Goal: Task Accomplishment & Management: Use online tool/utility

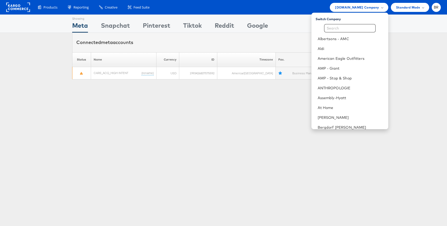
scroll to position [231, 0]
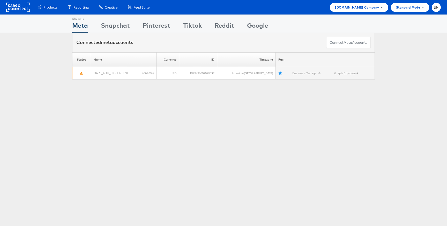
click at [360, 9] on span "[DOMAIN_NAME] Company" at bounding box center [357, 7] width 44 height 5
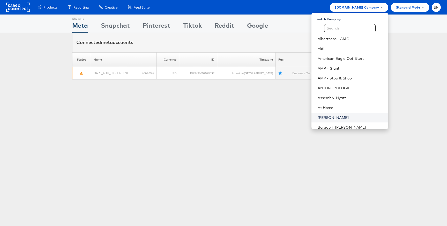
scroll to position [241, 0]
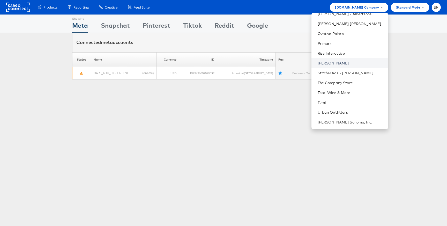
click at [328, 65] on link "[PERSON_NAME]" at bounding box center [350, 62] width 66 height 5
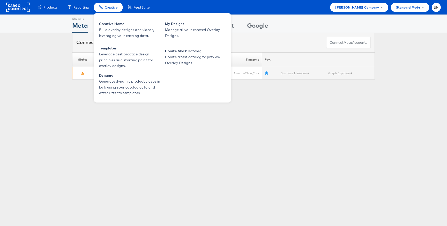
click at [106, 10] on div "Creative" at bounding box center [108, 7] width 29 height 9
click at [113, 24] on span "Creative Home" at bounding box center [130, 24] width 62 height 6
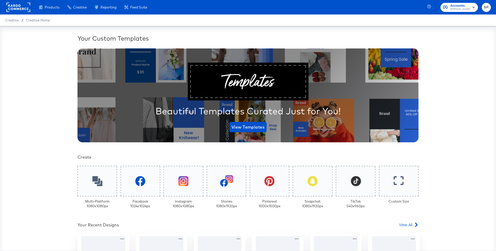
scroll to position [100, 0]
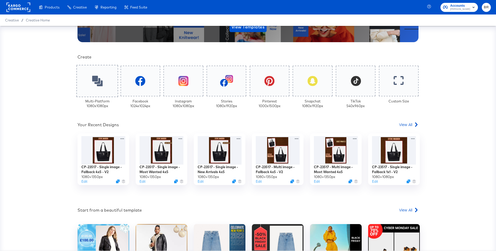
click at [94, 87] on div at bounding box center [97, 81] width 42 height 32
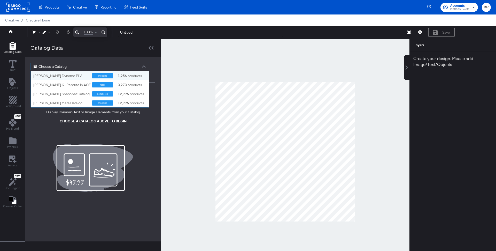
click at [73, 66] on div "Choose a Catalog" at bounding box center [90, 66] width 118 height 9
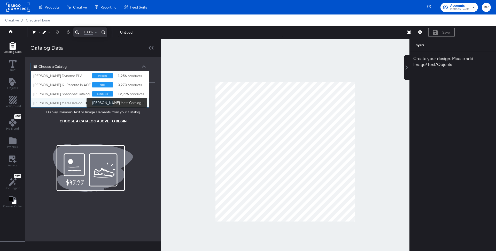
click at [78, 103] on div "[PERSON_NAME] Meta Catalog" at bounding box center [60, 103] width 55 height 5
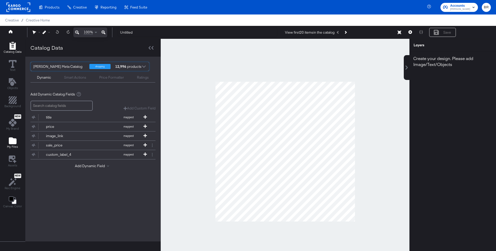
click at [11, 140] on icon "Add Files" at bounding box center [13, 140] width 8 height 7
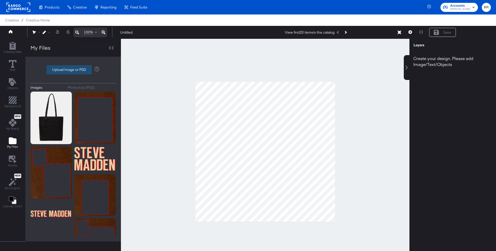
click at [72, 73] on label "Upload Image or PSD" at bounding box center [69, 69] width 45 height 9
click at [73, 70] on input "Upload Image or PSD" at bounding box center [73, 70] width 0 height 0
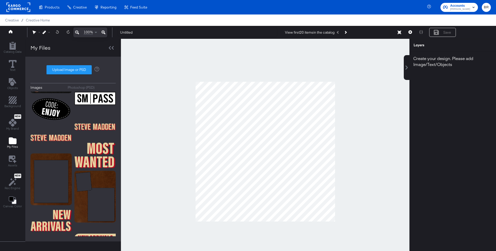
scroll to position [234, 0]
click at [52, 67] on label "Upload Image or PSD" at bounding box center [69, 69] width 45 height 9
click at [73, 70] on input "Upload Image or PSD" at bounding box center [73, 70] width 0 height 0
type input "C:\fakepath\11.png"
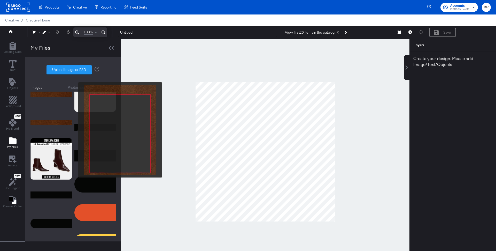
scroll to position [0, 0]
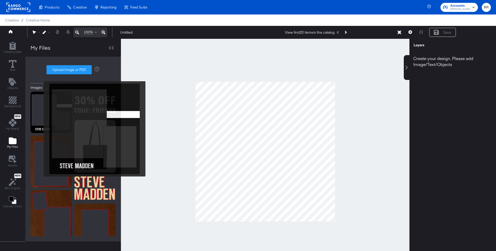
click at [40, 129] on img at bounding box center [50, 111] width 41 height 41
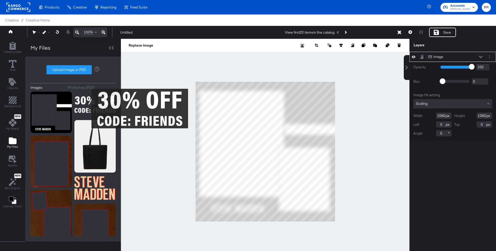
click at [88, 108] on img at bounding box center [94, 104] width 41 height 26
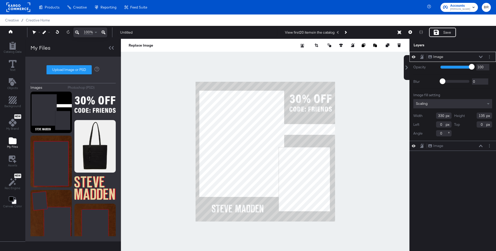
type input "718"
type input "100"
drag, startPoint x: 485, startPoint y: 116, endPoint x: 479, endPoint y: 114, distance: 6.6
click at [479, 115] on input "135" at bounding box center [485, 115] width 16 height 6
type input "121"
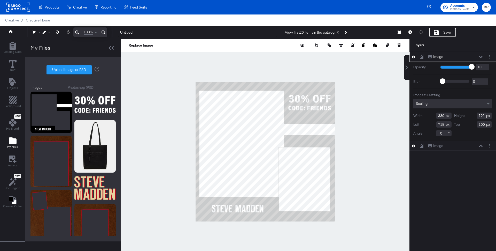
click at [365, 126] on div at bounding box center [265, 151] width 289 height 225
drag, startPoint x: 444, startPoint y: 124, endPoint x: 440, endPoint y: 123, distance: 4.0
click at [440, 123] on input "718" at bounding box center [444, 124] width 16 height 6
type input "722"
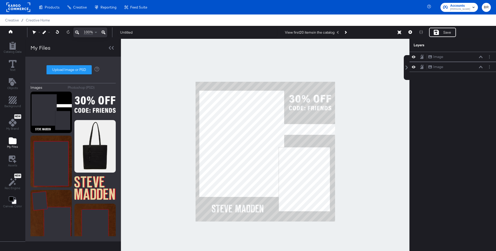
click at [357, 177] on div at bounding box center [265, 151] width 289 height 225
click at [13, 44] on icon "Add Rectangle" at bounding box center [12, 46] width 6 height 8
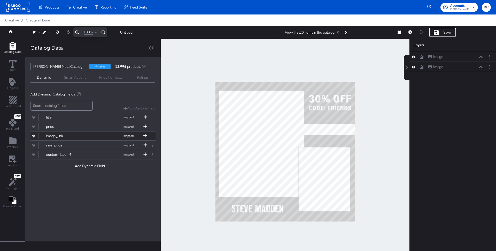
click at [53, 134] on div "image_link" at bounding box center [64, 135] width 37 height 5
click at [87, 167] on div "Add Dynamic Field" at bounding box center [92, 166] width 125 height 7
click at [87, 163] on button "Add Dynamic Field" at bounding box center [93, 165] width 36 height 5
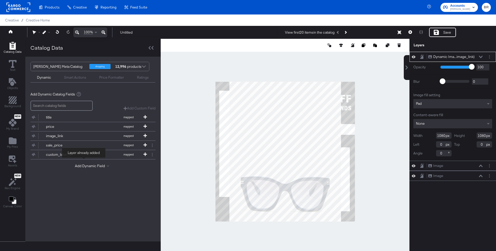
type input "-106"
type input "60"
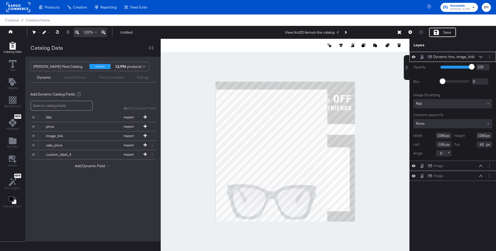
type input "691"
type input "449"
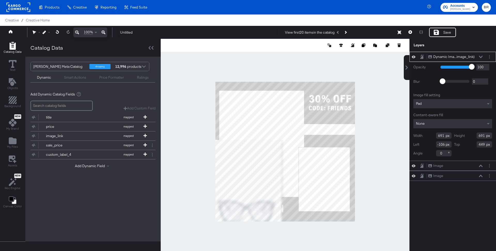
type input "0"
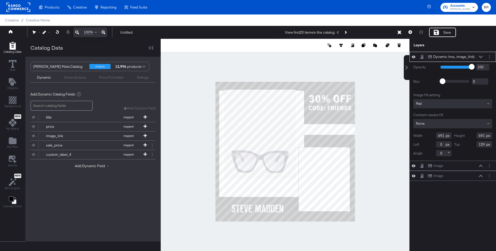
type input "61"
type input "668"
type input "23"
type input "830"
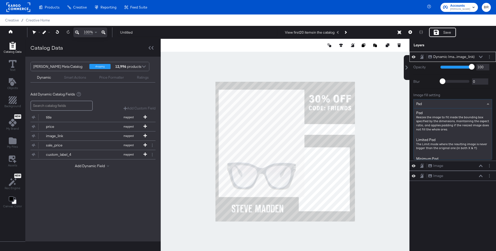
click at [447, 99] on div "Pad" at bounding box center [453, 103] width 78 height 9
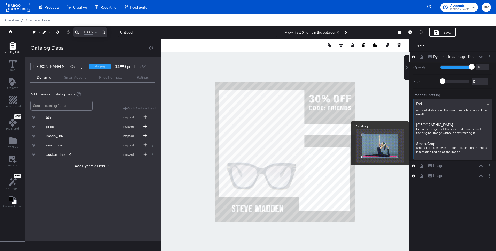
scroll to position [62, 0]
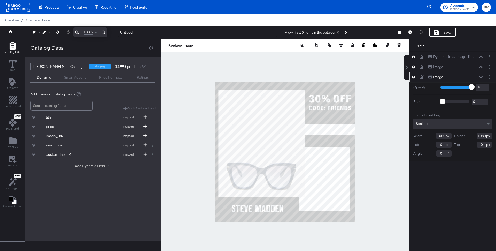
click at [85, 163] on button "Add Dynamic Field" at bounding box center [93, 165] width 36 height 5
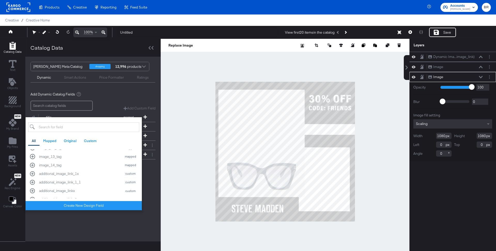
scroll to position [286, 0]
click at [80, 166] on div "additional_image_link_1x" at bounding box center [79, 167] width 80 height 5
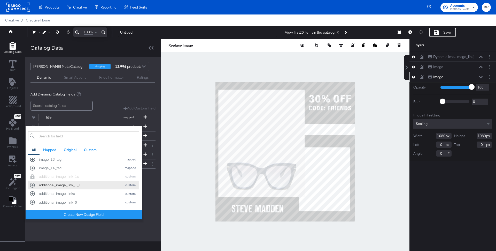
click at [96, 185] on div "additional_image_link_1_1" at bounding box center [79, 184] width 80 height 5
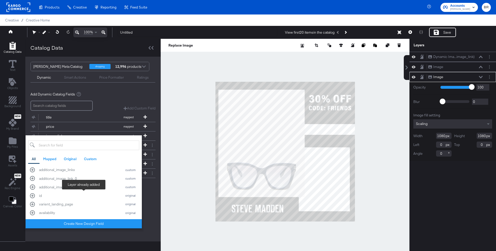
scroll to position [322, 0]
click at [116, 105] on div "Add Custom Field Create a custom field based on an existing field" at bounding box center [92, 106] width 125 height 10
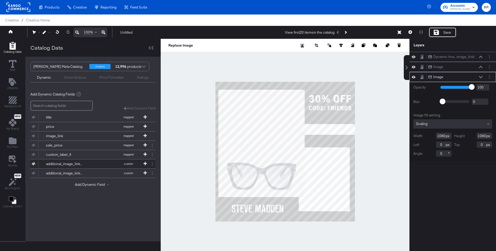
click at [75, 161] on div "additional_image_link_1x" at bounding box center [64, 163] width 37 height 5
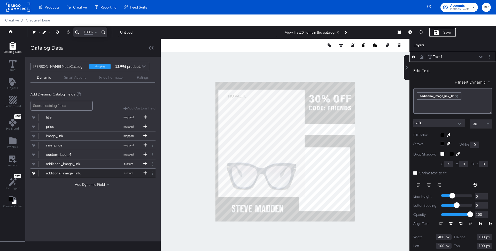
click at [81, 171] on div "additional_image_link_1_1" at bounding box center [64, 173] width 37 height 5
click at [90, 182] on button "Add Dynamic Field" at bounding box center [93, 184] width 36 height 5
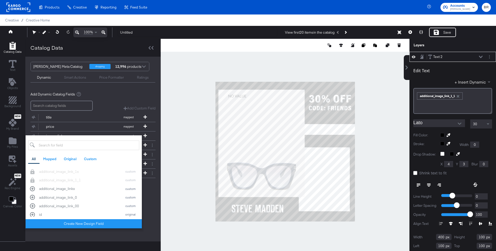
scroll to position [308, 0]
click at [87, 181] on div "additional_image_linkx" at bounding box center [79, 180] width 80 height 5
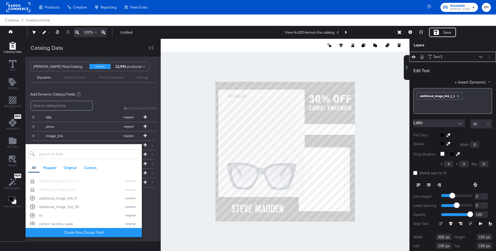
click at [149, 203] on div "Add Dynamic Catalog Fields Add Custom Field Create a custom field based on an e…" at bounding box center [92, 148] width 135 height 120
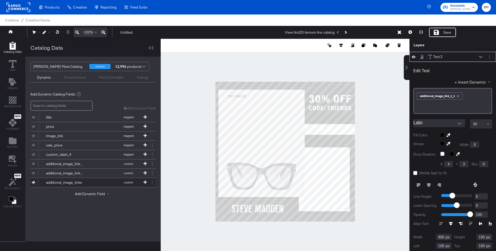
click at [103, 178] on button "additional_image_linkx custom" at bounding box center [89, 182] width 119 height 9
click at [412, 35] on button at bounding box center [410, 32] width 11 height 9
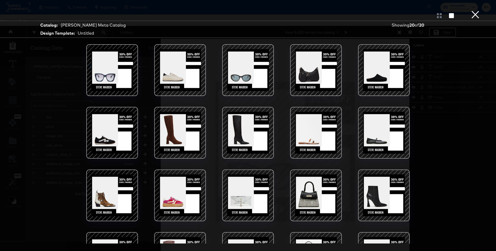
scroll to position [40, 0]
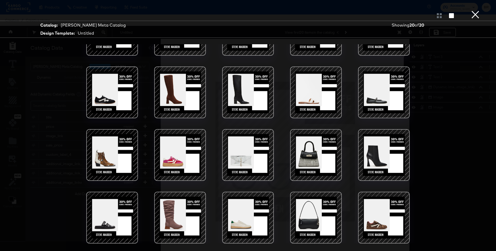
click at [265, 139] on div at bounding box center [248, 155] width 44 height 44
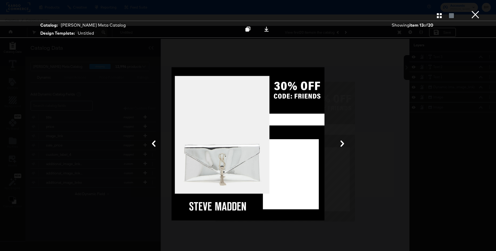
click at [480, 10] on button "×" at bounding box center [475, 5] width 10 height 10
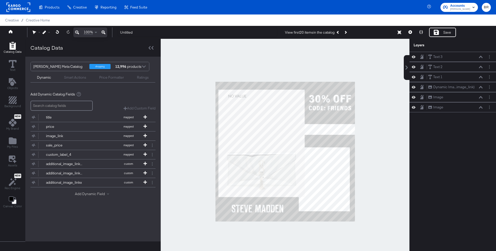
click at [82, 191] on button "Add Dynamic Field" at bounding box center [93, 193] width 36 height 5
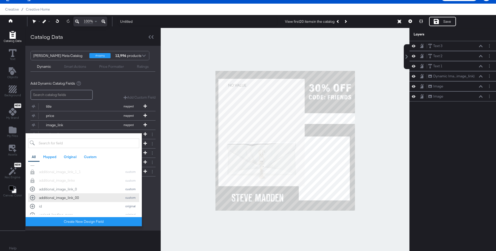
scroll to position [307, 0]
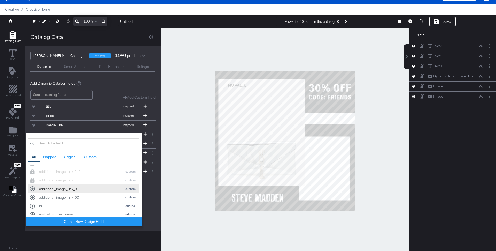
click at [71, 189] on div "additional_image_link_0" at bounding box center [79, 188] width 80 height 5
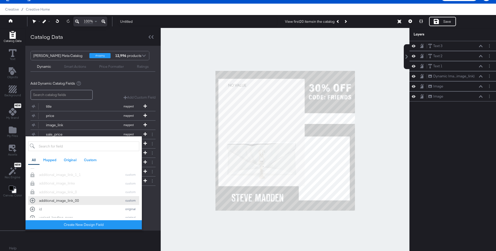
click at [70, 198] on div "additional_image_link_00" at bounding box center [79, 200] width 80 height 5
click at [78, 206] on div "additional_image_link_2" at bounding box center [79, 204] width 80 height 5
click at [151, 219] on div "Add Dynamic Catalog Fields Add Custom Field Create a custom field based on an e…" at bounding box center [92, 151] width 135 height 148
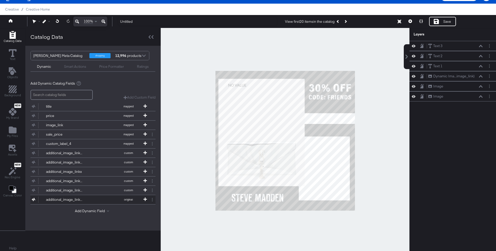
click at [85, 195] on button "additional_image_link_2 original" at bounding box center [89, 199] width 119 height 9
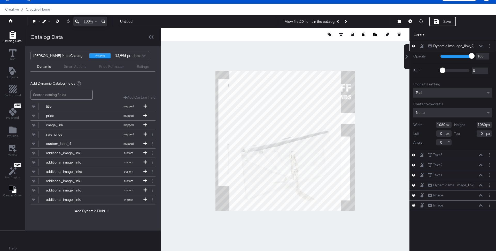
type input "-154"
type input "32"
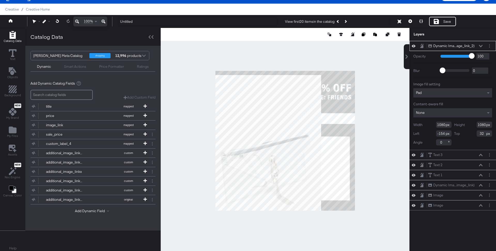
type input "587"
type input "525"
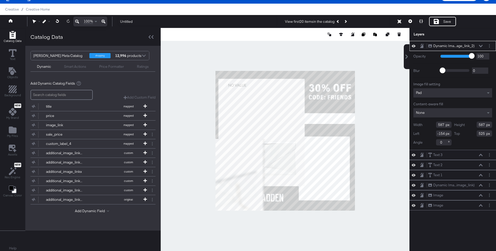
type input "500"
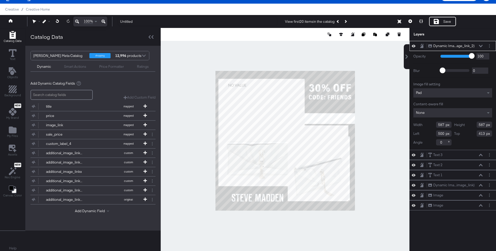
type input "415"
type input "503"
type input "577"
type input "499"
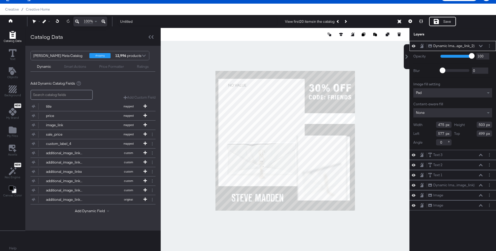
type input "453"
type input "599"
click at [445, 93] on div "Pad" at bounding box center [453, 92] width 79 height 9
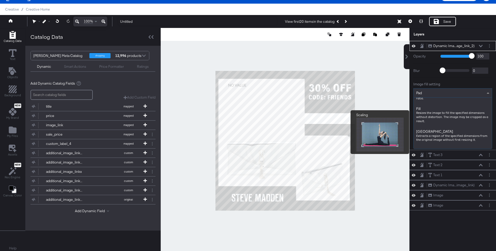
scroll to position [76, 0]
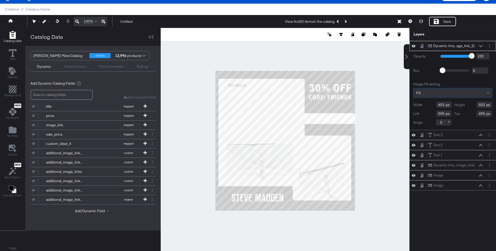
click at [482, 44] on div "Dynamic Ima...age_link_2) Dynamic Image (additional_image_link_2)" at bounding box center [455, 45] width 55 height 5
click at [480, 45] on icon at bounding box center [481, 46] width 4 height 2
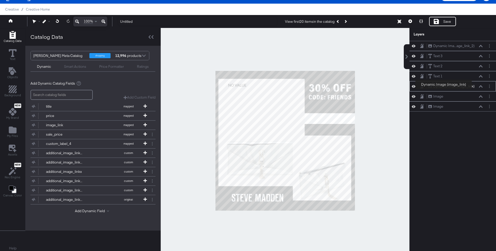
drag, startPoint x: 469, startPoint y: 45, endPoint x: 472, endPoint y: 83, distance: 37.3
click at [472, 83] on div "Dynamic Ima...age_link_2) Dynamic Image (additional_image_link_2) Text 3 Text 3…" at bounding box center [453, 76] width 87 height 71
drag, startPoint x: 470, startPoint y: 43, endPoint x: 463, endPoint y: 98, distance: 54.9
click at [463, 98] on div "Dynamic Ima...age_link_2) Dynamic Image (additional_image_link_2) Text 3 Text 3…" at bounding box center [453, 76] width 87 height 71
drag, startPoint x: 475, startPoint y: 84, endPoint x: 474, endPoint y: 113, distance: 29.0
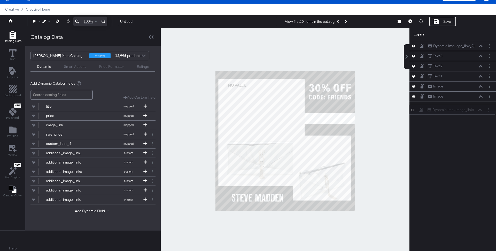
click at [474, 113] on div "Dynamic Ima...age_link_2) Dynamic Image (additional_image_link_2) Text 3 Text 3…" at bounding box center [449, 143] width 93 height 204
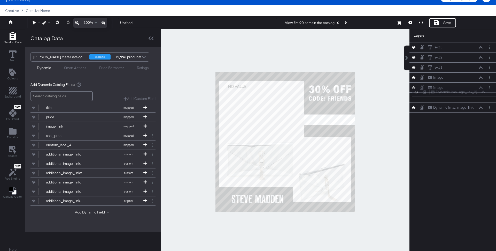
drag, startPoint x: 476, startPoint y: 48, endPoint x: 479, endPoint y: 98, distance: 50.2
click at [479, 98] on div "Dynamic Ima...age_link_2) Dynamic Image (additional_image_link_2) Text 3 Text 3…" at bounding box center [453, 77] width 87 height 70
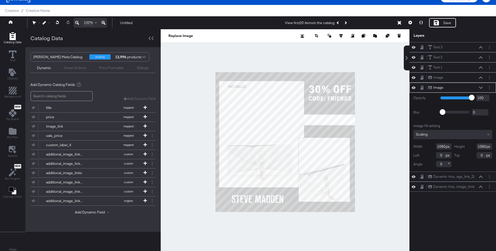
click at [421, 86] on icon at bounding box center [422, 87] width 4 height 4
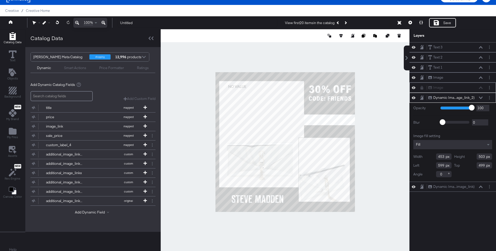
type input "493"
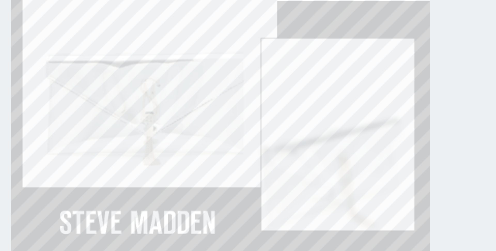
type input "497"
type input "505"
type input "407"
type input "645"
type input "396"
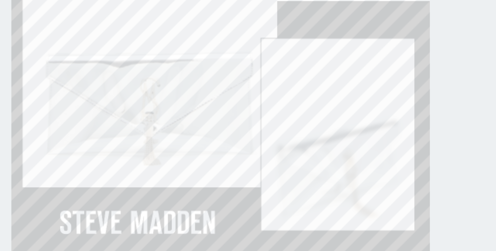
type input "495"
type input "507"
click at [362, 141] on div at bounding box center [285, 141] width 249 height 225
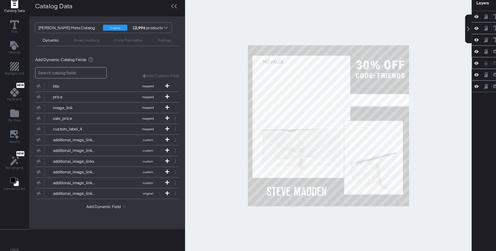
scroll to position [9, 0]
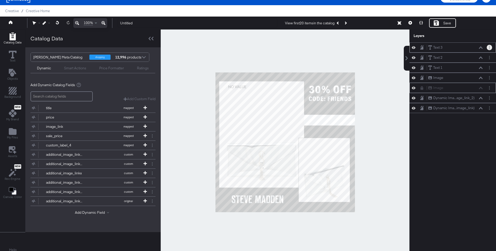
click at [490, 47] on button "Layer Options" at bounding box center [489, 47] width 5 height 5
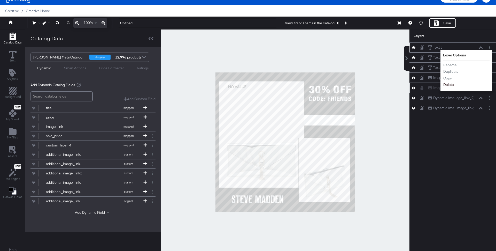
click at [452, 84] on button "Delete" at bounding box center [448, 84] width 11 height 5
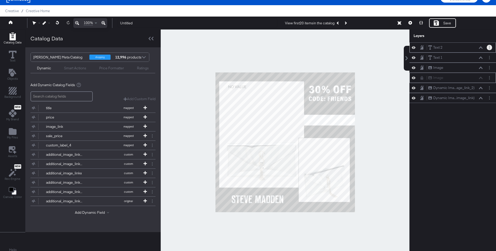
click at [490, 48] on icon "Layer Options" at bounding box center [489, 47] width 1 height 3
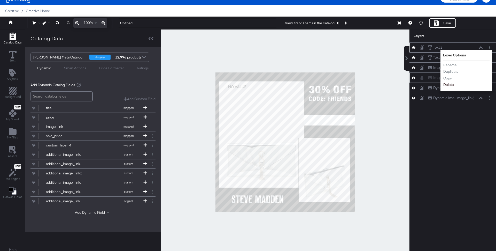
click at [450, 83] on button "Delete" at bounding box center [448, 84] width 11 height 5
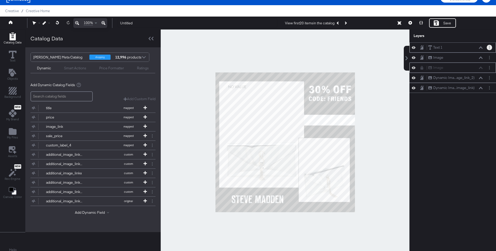
click at [488, 47] on button "Layer Options" at bounding box center [489, 47] width 5 height 5
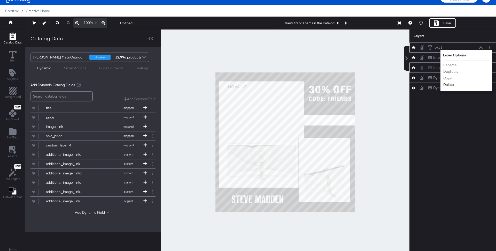
click at [446, 84] on button "Delete" at bounding box center [448, 84] width 11 height 5
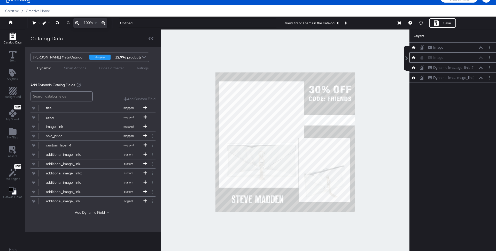
click at [74, 68] on div "Smart Actions" at bounding box center [75, 68] width 22 height 5
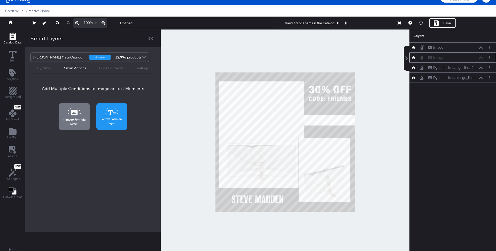
click at [101, 119] on span "Text Formula Layer" at bounding box center [112, 121] width 28 height 8
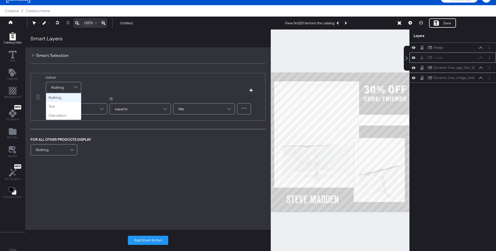
click at [65, 86] on div "Nothing" at bounding box center [63, 87] width 35 height 10
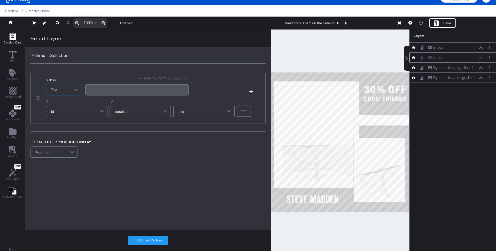
click at [157, 78] on button "+ INSERT DYNAMIC FIELDS" at bounding box center [164, 78] width 50 height 5
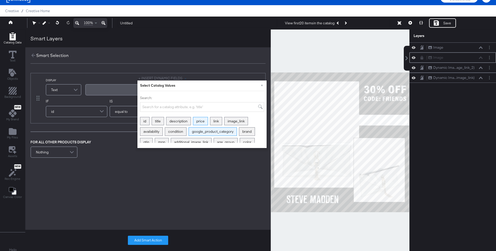
drag, startPoint x: 198, startPoint y: 127, endPoint x: 198, endPoint y: 118, distance: 9.0
click at [198, 118] on div "id title description price link image_link availability condition google_produc…" at bounding box center [202, 130] width 124 height 26
click at [199, 119] on div "price" at bounding box center [200, 121] width 14 height 8
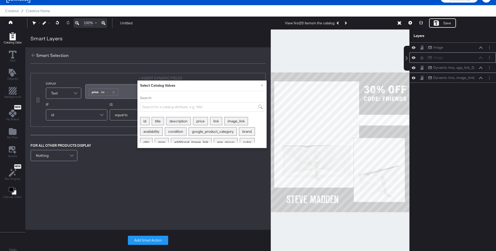
click at [105, 147] on div "FOR ALL OTHER PRODUCTS DISPLAY Nothing" at bounding box center [147, 153] width 235 height 20
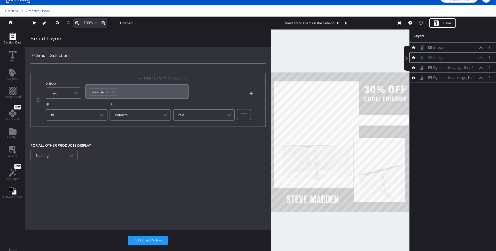
click at [103, 92] on span "Aa" at bounding box center [102, 92] width 3 height 4
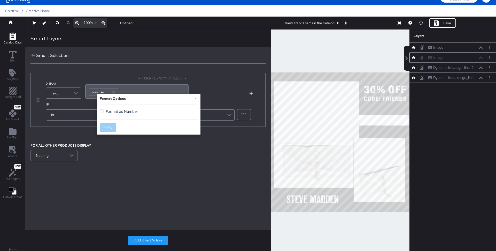
click at [104, 111] on label "Format as Number" at bounding box center [120, 111] width 40 height 5
click at [0, 0] on input "Format as Number" at bounding box center [0, 0] width 0 height 0
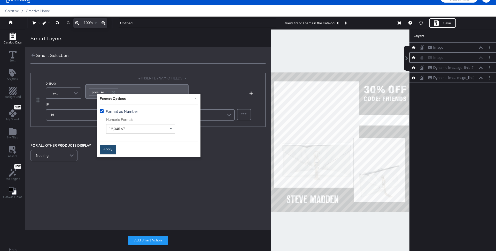
click at [108, 149] on button "Apply" at bounding box center [108, 149] width 16 height 9
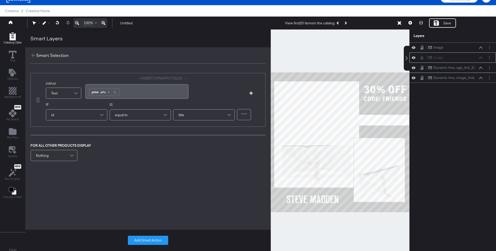
click at [105, 90] on span "Aa" at bounding box center [103, 92] width 5 height 4
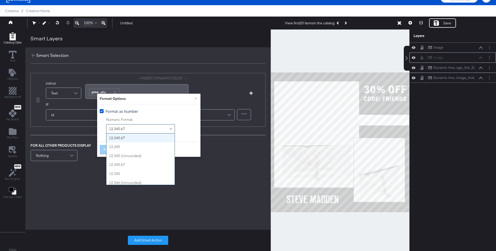
click at [132, 133] on div "12,345.67 12,345.67 12,345 12,345 (Unrounded) 12.345,67 12.345 12.346 (Unrounde…" at bounding box center [140, 128] width 69 height 9
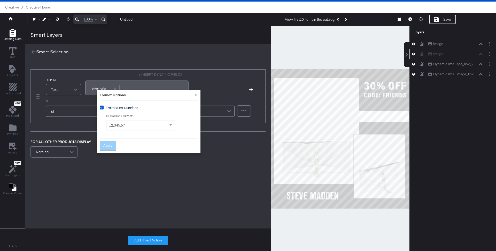
click at [148, 76] on div "+ INSERT DYNAMIC FIELDS ﻿ ﻿ price Aa ﻿" at bounding box center [136, 84] width 103 height 24
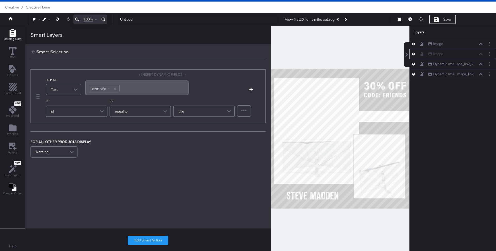
click at [147, 82] on div "﻿ ﻿ price Aa ﻿" at bounding box center [136, 87] width 103 height 15
click at [94, 109] on div "id" at bounding box center [76, 111] width 61 height 10
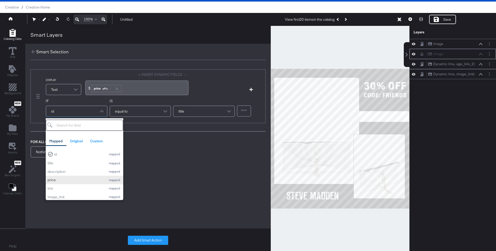
click at [64, 179] on div "price" at bounding box center [76, 179] width 56 height 5
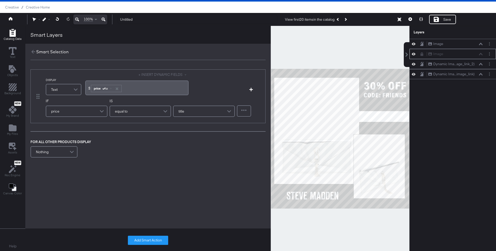
click at [124, 113] on span "equal to" at bounding box center [121, 111] width 13 height 9
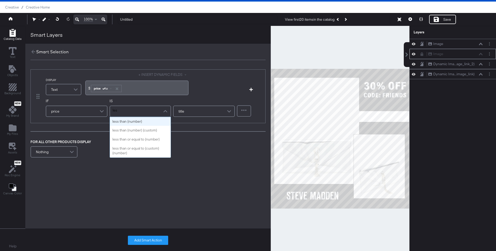
type input "less"
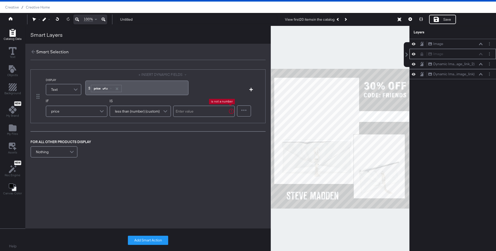
click at [192, 114] on input "text" at bounding box center [204, 110] width 62 height 11
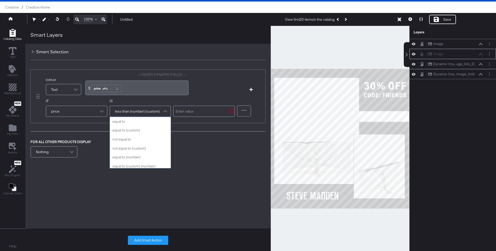
click at [152, 111] on span "less than (number) (custom)" at bounding box center [137, 111] width 45 height 9
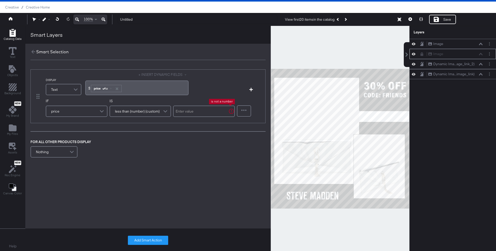
click at [192, 114] on input "text" at bounding box center [204, 110] width 62 height 11
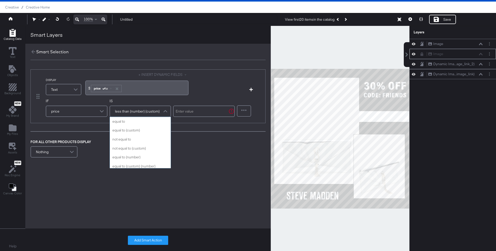
click at [138, 110] on span "less than (number) (custom)" at bounding box center [137, 111] width 45 height 9
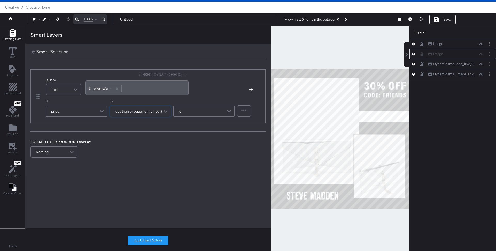
click at [140, 117] on div "IS less than or equal to (number)" at bounding box center [141, 108] width 62 height 20
click at [136, 108] on span "less than or equal to (number)" at bounding box center [138, 111] width 47 height 9
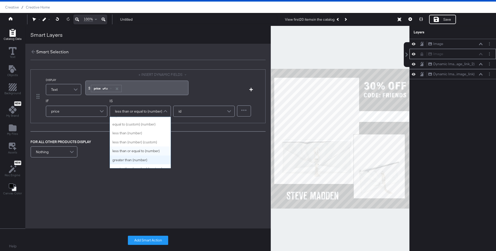
scroll to position [41, 0]
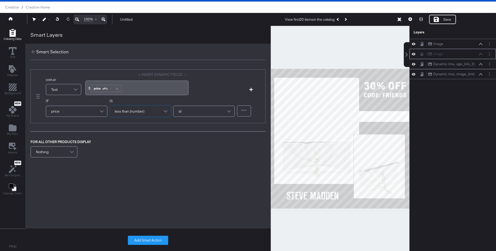
click at [196, 112] on div "id" at bounding box center [204, 111] width 61 height 10
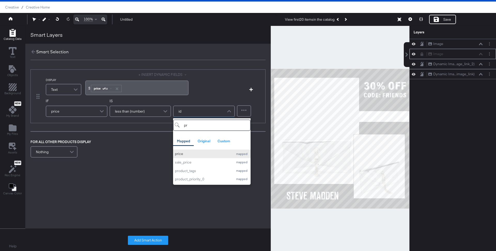
type input "pr"
click at [191, 151] on div "price" at bounding box center [203, 153] width 56 height 5
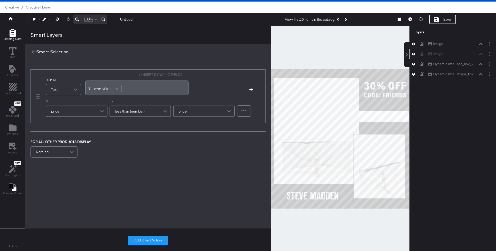
click at [93, 111] on div "price" at bounding box center [76, 111] width 61 height 10
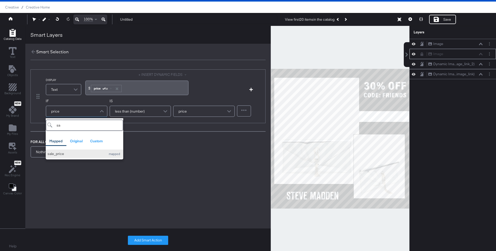
type input "sa"
click at [82, 150] on button "sale_price mapped" at bounding box center [85, 153] width 78 height 9
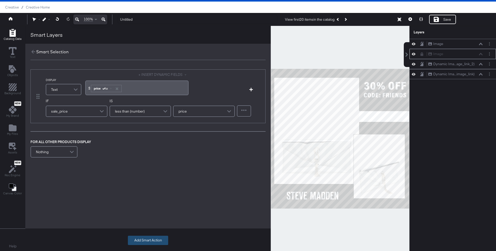
click at [151, 242] on button "Add Smart Action" at bounding box center [148, 239] width 40 height 9
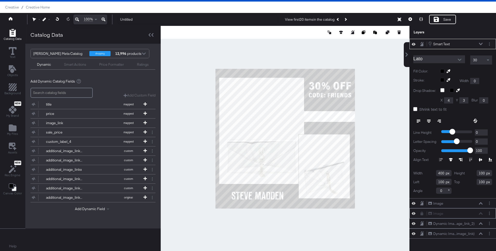
type input "687"
type input "386"
click at [410, 17] on icon at bounding box center [411, 19] width 4 height 4
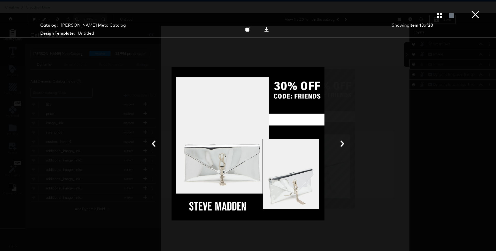
click at [441, 17] on icon "button" at bounding box center [439, 15] width 5 height 5
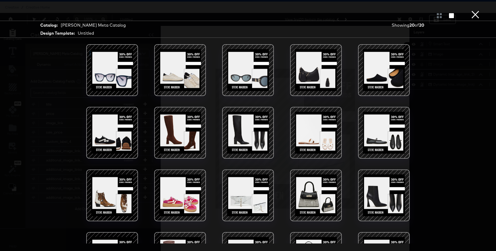
scroll to position [40, 0]
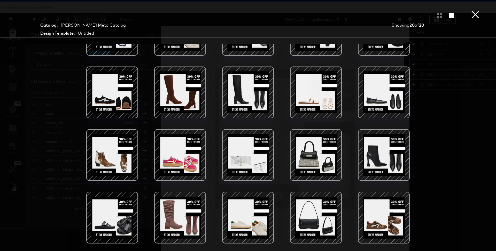
click at [475, 10] on button "×" at bounding box center [475, 5] width 10 height 10
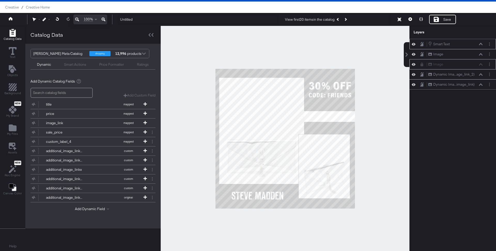
click at [480, 43] on icon at bounding box center [481, 44] width 4 height 3
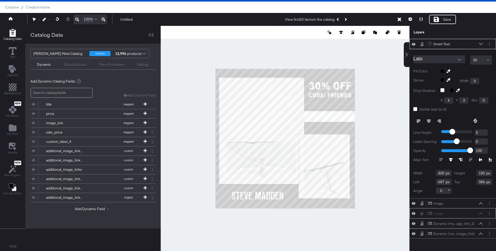
type input "300"
click at [410, 19] on icon at bounding box center [411, 19] width 4 height 4
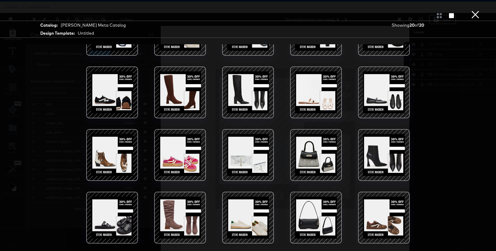
click at [475, 10] on button "×" at bounding box center [475, 5] width 10 height 10
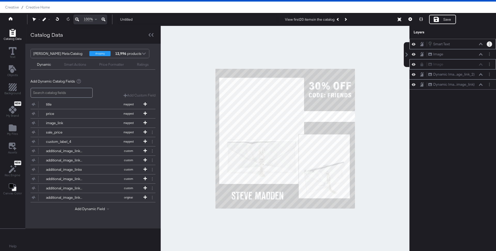
click at [490, 42] on icon "Layer Options" at bounding box center [489, 43] width 1 height 3
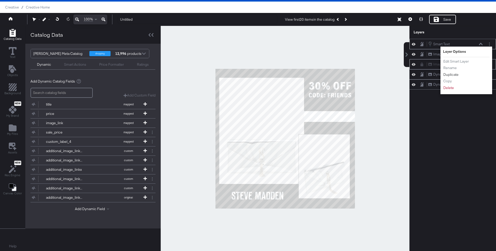
click at [453, 74] on button "Duplicate" at bounding box center [451, 74] width 16 height 5
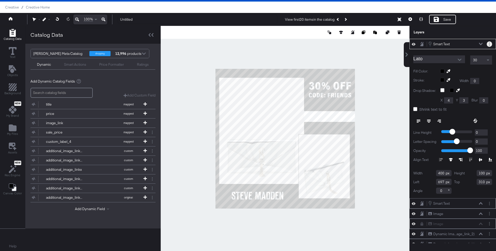
click at [489, 45] on circle "Layer Options" at bounding box center [489, 45] width 1 height 1
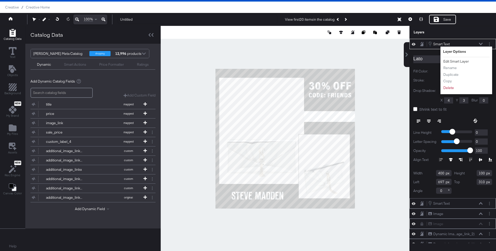
click at [456, 62] on button "Edit Smart Layer" at bounding box center [456, 61] width 26 height 5
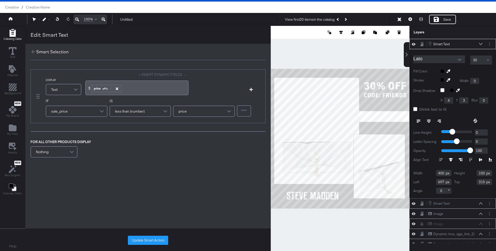
click at [118, 88] on icon "button" at bounding box center [117, 89] width 4 height 4
click at [122, 88] on div "$﻿" at bounding box center [136, 85] width 103 height 11
click at [141, 73] on button "+ INSERT DYNAMIC FIELDS" at bounding box center [164, 74] width 50 height 5
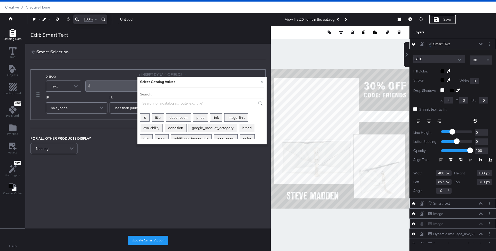
click at [155, 94] on label "Search:" at bounding box center [202, 94] width 124 height 5
click at [155, 98] on input "Search:" at bounding box center [202, 103] width 124 height 10
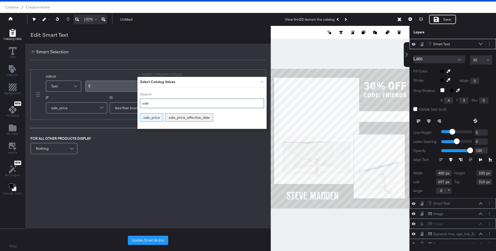
type input "sale"
click at [153, 120] on div "sale_price" at bounding box center [151, 117] width 23 height 8
click at [112, 88] on div "Aa" at bounding box center [111, 88] width 12 height 4
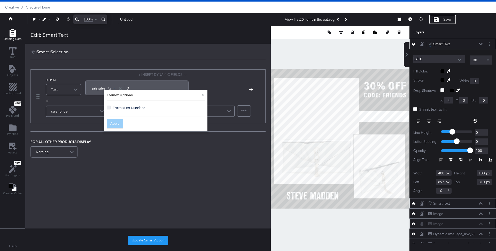
click at [108, 106] on icon at bounding box center [109, 107] width 4 height 4
click at [0, 0] on input "Format as Number" at bounding box center [0, 0] width 0 height 0
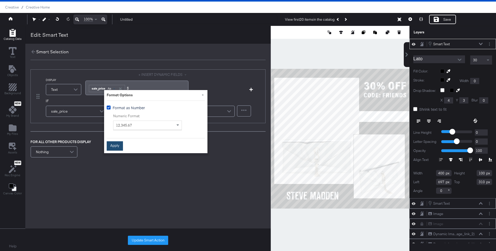
click at [114, 146] on button "Apply" at bounding box center [115, 145] width 16 height 9
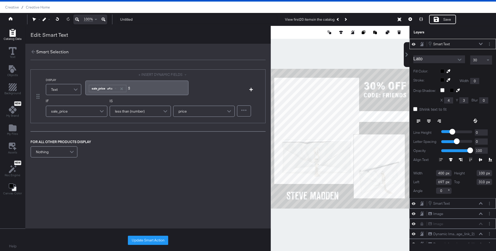
click at [137, 88] on div "﻿ ﻿ sale_price Aa $﻿" at bounding box center [136, 87] width 97 height 9
drag, startPoint x: 144, startPoint y: 245, endPoint x: 142, endPoint y: 240, distance: 5.5
click at [142, 240] on div "Update Smart Action" at bounding box center [148, 239] width 246 height 21
click at [142, 240] on button "Update Smart Action" at bounding box center [148, 239] width 40 height 9
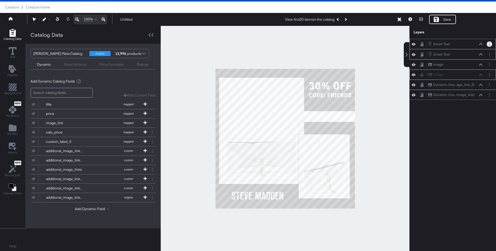
click at [489, 42] on icon "Layer Options" at bounding box center [489, 43] width 1 height 3
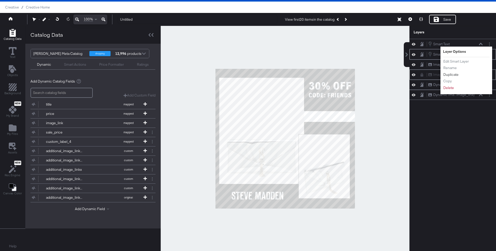
click at [448, 73] on button "Duplicate" at bounding box center [451, 74] width 16 height 5
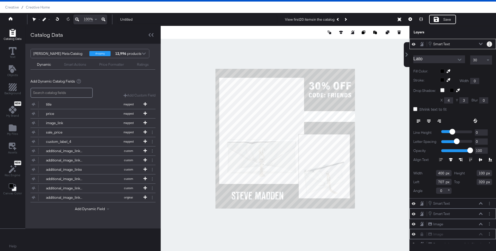
click at [490, 44] on button "Layer Options" at bounding box center [489, 43] width 5 height 5
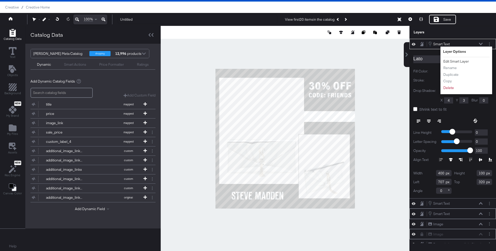
click at [446, 61] on button "Edit Smart Layer" at bounding box center [456, 61] width 26 height 5
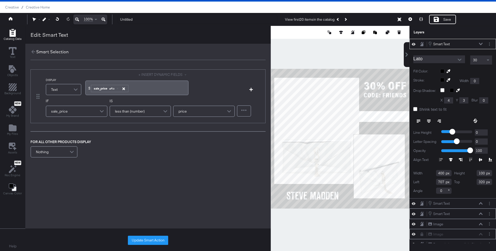
click at [123, 87] on icon "button" at bounding box center [123, 88] width 3 height 3
click at [121, 87] on div "$﻿" at bounding box center [136, 85] width 97 height 5
click at [167, 74] on button "+ INSERT DYNAMIC FIELDS" at bounding box center [164, 74] width 50 height 5
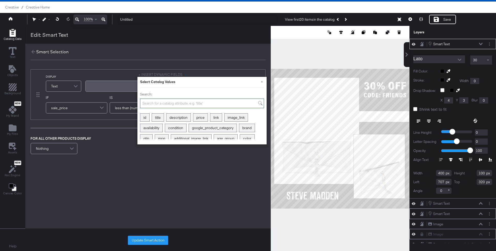
click at [157, 103] on input "Search:" at bounding box center [202, 103] width 124 height 10
type input "price"
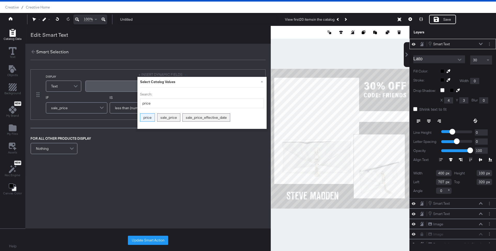
click at [151, 118] on div "price" at bounding box center [147, 117] width 14 height 8
click at [106, 86] on div "Aa" at bounding box center [104, 88] width 12 height 4
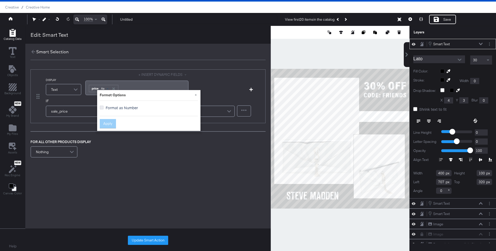
click at [102, 109] on icon at bounding box center [102, 107] width 4 height 4
click at [0, 0] on input "Format as Number" at bounding box center [0, 0] width 0 height 0
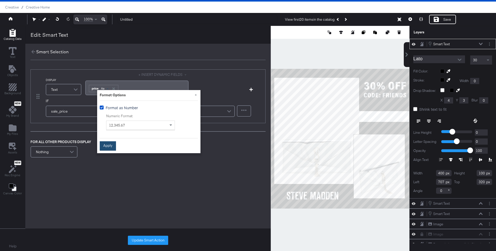
click at [103, 144] on button "Apply" at bounding box center [108, 145] width 16 height 9
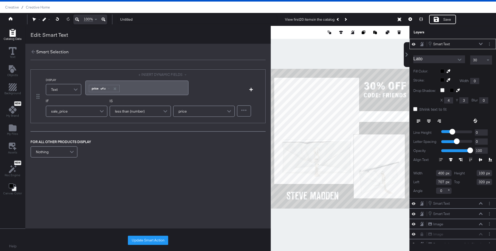
click at [129, 83] on div "﻿ ﻿ price Aa ﻿" at bounding box center [136, 87] width 97 height 9
click at [85, 112] on div "sale_price" at bounding box center [76, 111] width 61 height 10
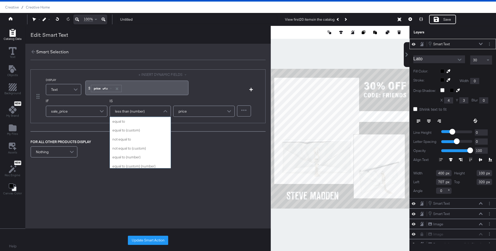
click at [132, 110] on span "less than (number)" at bounding box center [130, 111] width 30 height 9
click at [93, 112] on div "sale_price" at bounding box center [76, 111] width 61 height 10
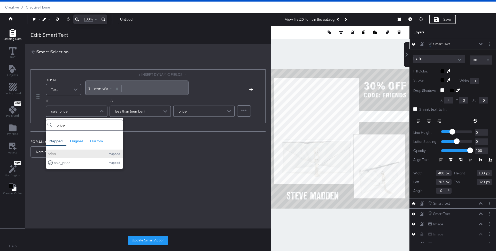
type input "price"
click at [73, 155] on div "price" at bounding box center [76, 153] width 56 height 5
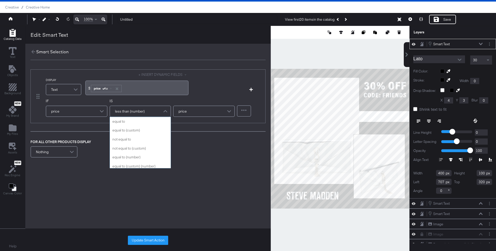
click at [132, 112] on span "less than (number)" at bounding box center [130, 111] width 30 height 9
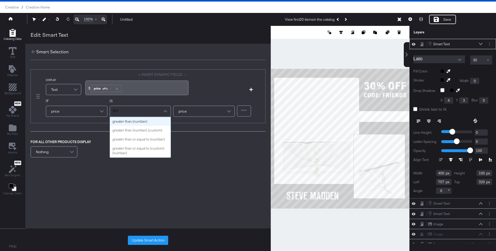
type input "great"
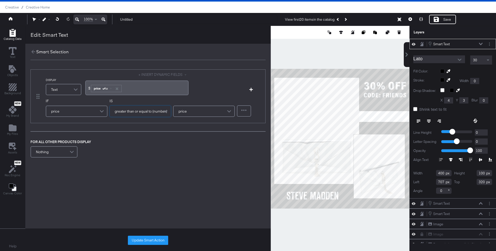
click at [196, 110] on div "price" at bounding box center [204, 111] width 61 height 10
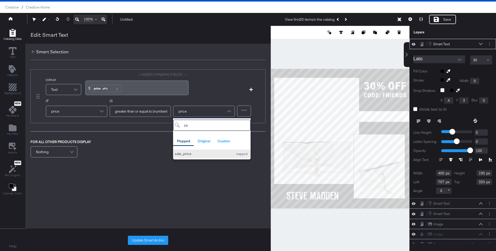
type input "sa"
click at [185, 152] on div "sale_price" at bounding box center [203, 153] width 56 height 5
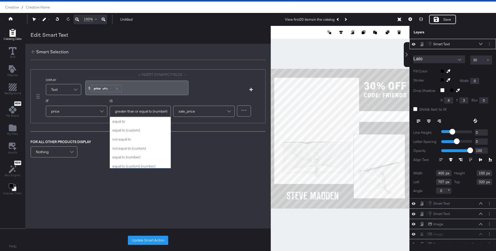
scroll to position [98, 0]
click at [127, 109] on span "greater than or equal to (number)" at bounding box center [141, 111] width 52 height 9
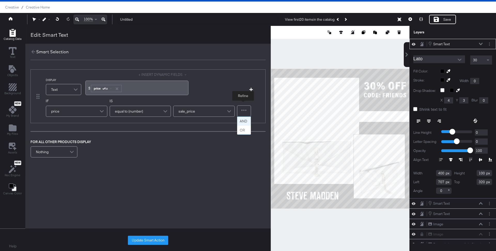
click at [240, 111] on div at bounding box center [244, 111] width 13 height 10
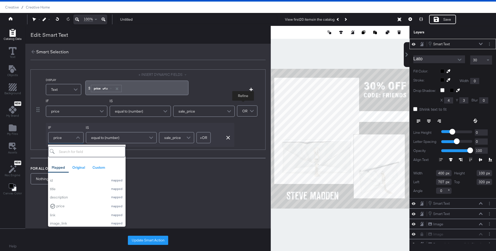
click at [72, 136] on div "price" at bounding box center [66, 137] width 35 height 10
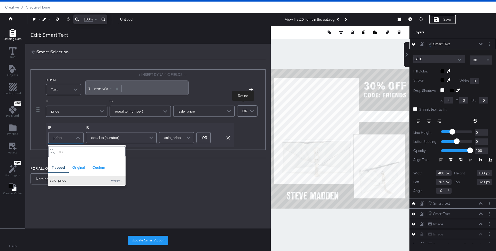
type input "sa"
click at [81, 178] on div "sale_price" at bounding box center [78, 180] width 56 height 5
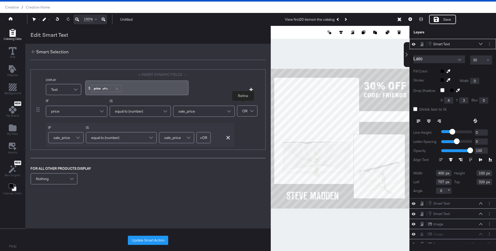
click at [119, 134] on div "equal to (number)" at bounding box center [121, 137] width 70 height 10
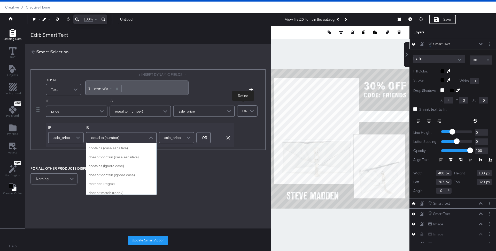
scroll to position [168, 0]
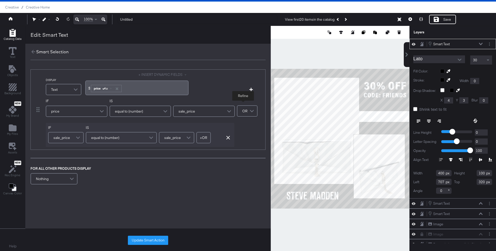
drag, startPoint x: 226, startPoint y: 136, endPoint x: 136, endPoint y: 137, distance: 89.2
click at [136, 137] on div "IF sale_price IS equal to (number) sale_price + OR Add OR Condition Remove Cond…" at bounding box center [140, 135] width 189 height 24
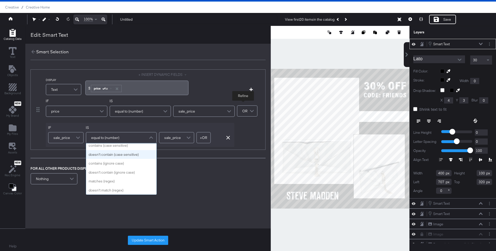
click at [133, 138] on div "equal to (number)" at bounding box center [121, 137] width 70 height 10
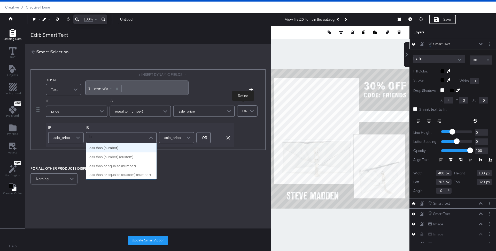
scroll to position [0, 0]
type input "less"
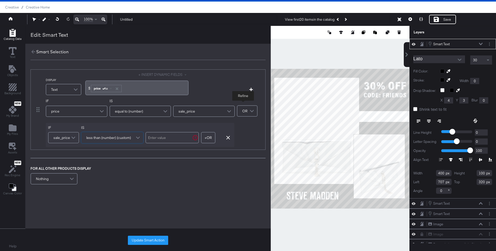
click at [172, 136] on input "text" at bounding box center [172, 137] width 53 height 11
type input "0"
type input "1"
click at [153, 239] on button "Update Smart Action" at bounding box center [148, 239] width 40 height 9
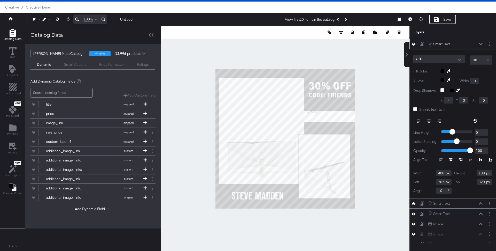
type input "737"
type input "352"
click at [430, 117] on button at bounding box center [429, 120] width 10 height 9
click at [432, 54] on div "Lato 30 Fill Color: Stroke: Width 0 Drop Shadow: X 4 Y 3 Blur 0 Shrink text to …" at bounding box center [453, 123] width 87 height 149
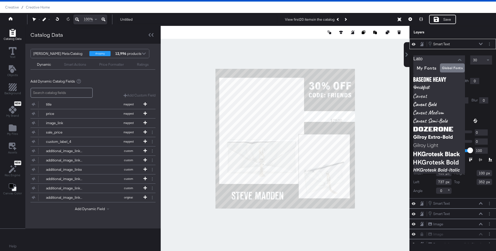
click at [432, 56] on input "Lato" at bounding box center [436, 59] width 44 height 8
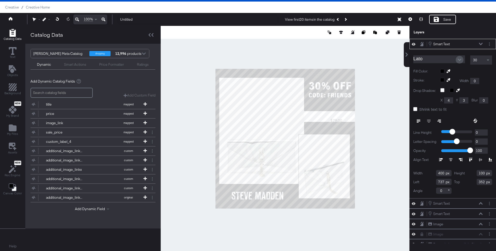
click at [460, 56] on button "Open" at bounding box center [460, 60] width 8 height 8
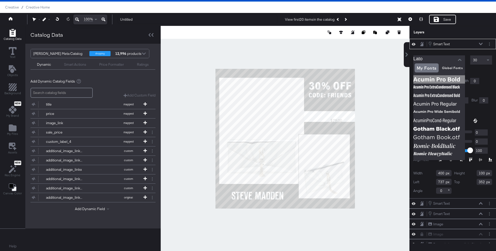
click at [428, 78] on img at bounding box center [440, 79] width 52 height 8
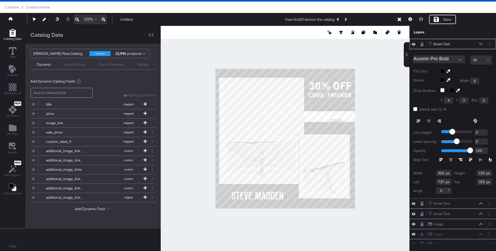
click at [461, 57] on button "Open" at bounding box center [460, 60] width 8 height 8
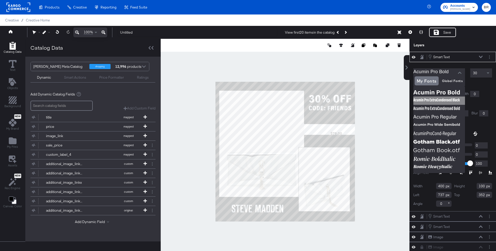
click at [451, 101] on img at bounding box center [440, 100] width 52 height 8
type input "Acumin Pro ExtraCondensed Black"
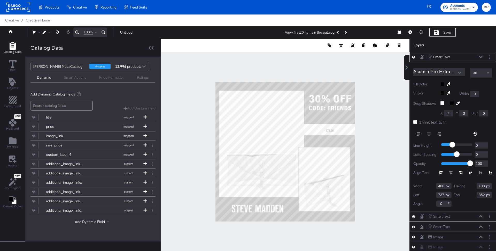
type input "687"
type input "330"
type input "355"
type input "697"
click at [478, 74] on div "30" at bounding box center [481, 72] width 21 height 9
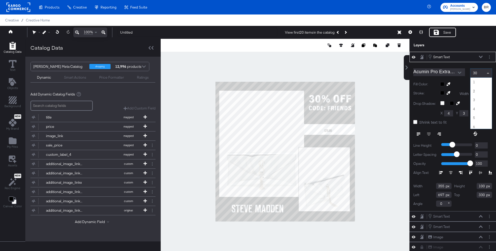
scroll to position [259, 0]
type input "58"
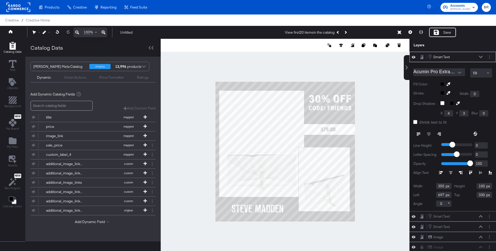
type input "80"
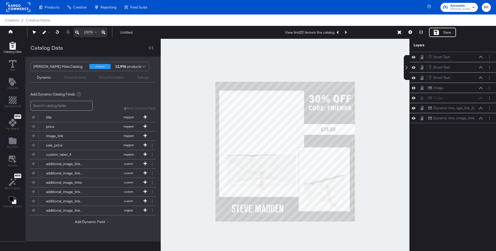
click at [368, 120] on div at bounding box center [285, 151] width 249 height 225
click at [489, 58] on button "Layer Options" at bounding box center [489, 56] width 5 height 5
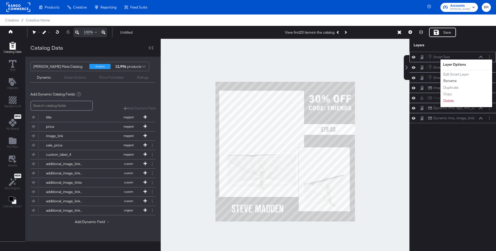
click at [447, 79] on button "Rename" at bounding box center [450, 80] width 14 height 5
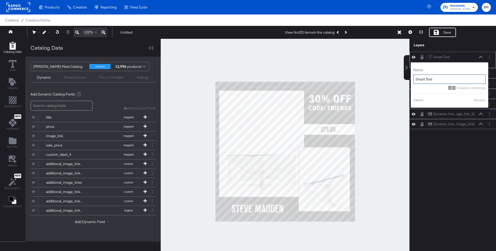
click at [447, 79] on input "Smart Text" at bounding box center [450, 79] width 72 height 10
type input "regular price"
click at [469, 101] on button "Rename" at bounding box center [474, 100] width 12 height 5
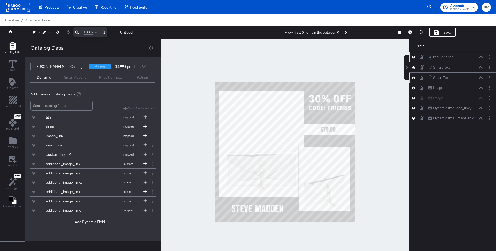
click at [481, 76] on icon at bounding box center [481, 77] width 4 height 3
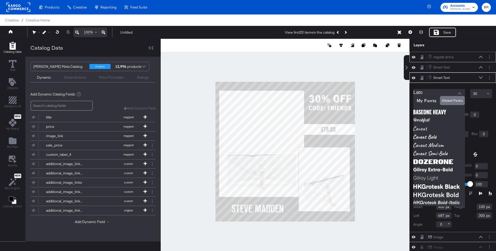
click at [446, 90] on input "Lato" at bounding box center [436, 93] width 44 height 8
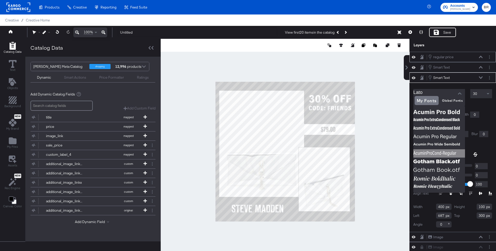
click at [440, 151] on img at bounding box center [440, 153] width 52 height 8
type input "AcuminProCond-Regular"
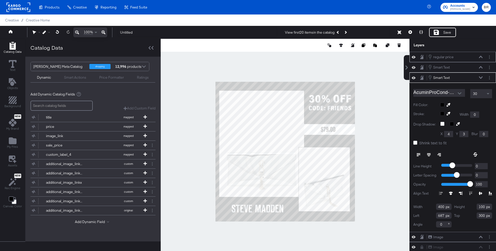
click at [476, 152] on icon at bounding box center [475, 154] width 4 height 4
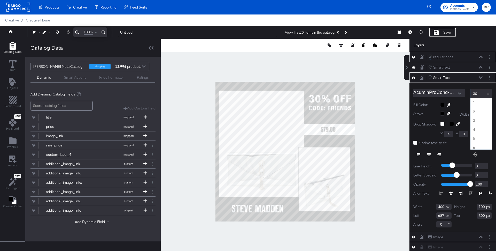
scroll to position [259, 0]
click at [484, 95] on div "30" at bounding box center [481, 93] width 21 height 9
type input "58"
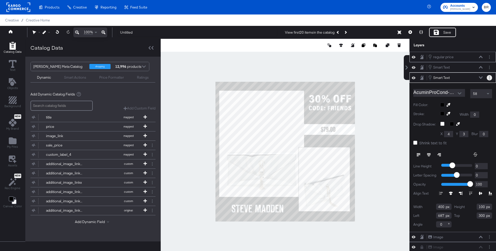
click at [491, 75] on button "Layer Options" at bounding box center [489, 77] width 5 height 5
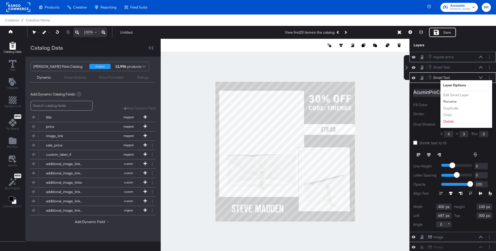
click at [453, 99] on button "Rename" at bounding box center [450, 101] width 14 height 5
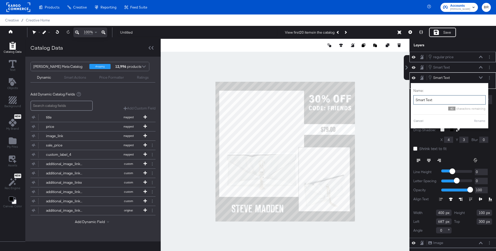
click at [453, 99] on input "Smart Text" at bounding box center [450, 100] width 72 height 10
type input "strikethru"
click at [472, 120] on button "Rename" at bounding box center [474, 120] width 12 height 5
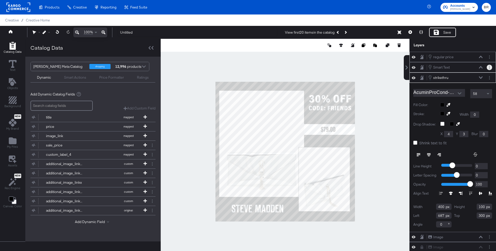
click at [491, 65] on button "Layer Options" at bounding box center [489, 67] width 5 height 5
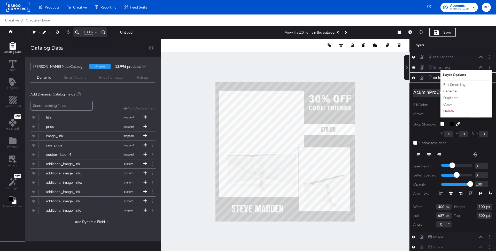
click at [454, 88] on button "Rename" at bounding box center [450, 90] width 14 height 5
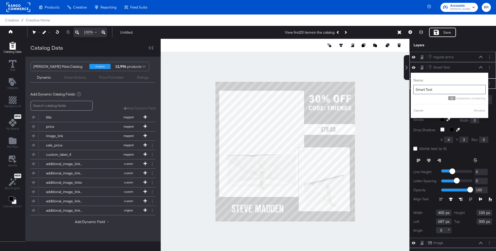
click at [453, 90] on input "Smart Text" at bounding box center [450, 90] width 72 height 10
type input "sale"
click at [479, 112] on div "Name: sale 46 characters remaining Cancel Rename" at bounding box center [443, 95] width 72 height 40
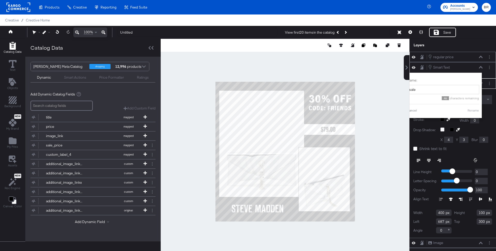
click at [477, 111] on div "Name: sale 46 characters remaining Cancel Rename" at bounding box center [443, 95] width 72 height 40
click at [477, 109] on button "Rename" at bounding box center [474, 110] width 12 height 5
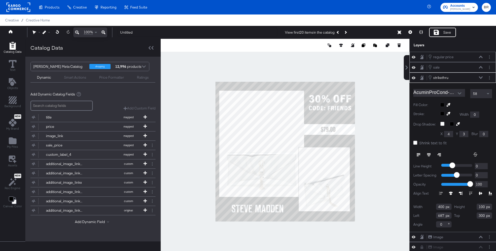
click at [479, 67] on icon at bounding box center [481, 67] width 4 height 3
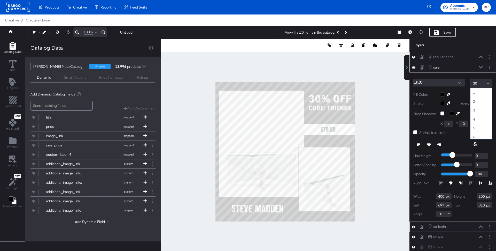
click at [482, 79] on div "30" at bounding box center [481, 83] width 21 height 9
type input "58"
click at [457, 79] on div at bounding box center [459, 83] width 11 height 8
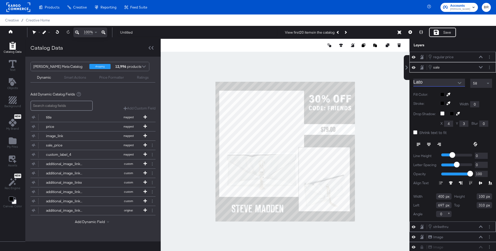
click at [457, 79] on button "Open" at bounding box center [460, 83] width 8 height 8
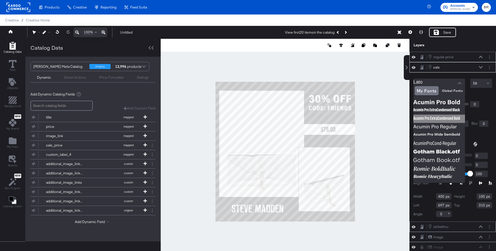
click at [439, 116] on img at bounding box center [440, 118] width 52 height 8
type input "Acumin Pro ExtraCondensed Bold"
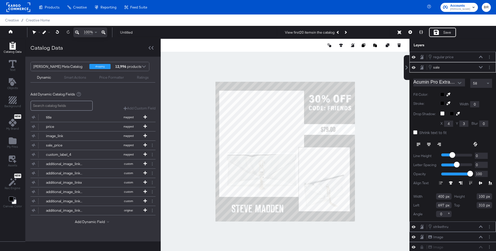
click at [439, 143] on icon at bounding box center [439, 143] width 3 height 1
type input "268"
type input "829"
type input "300"
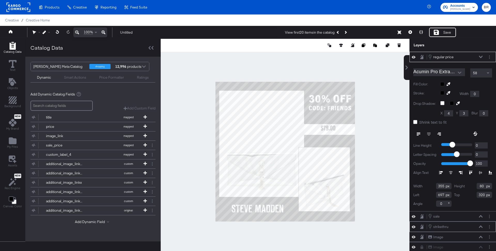
type input "571"
type input "336"
type input "331"
click at [423, 56] on icon at bounding box center [422, 57] width 4 height 4
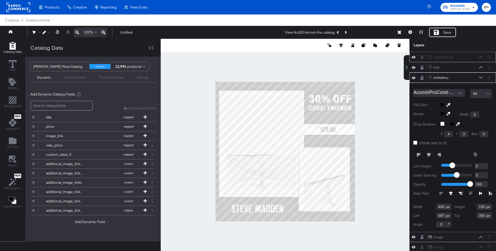
type input "675"
type input "225"
type input "855"
type input "193"
type input "887"
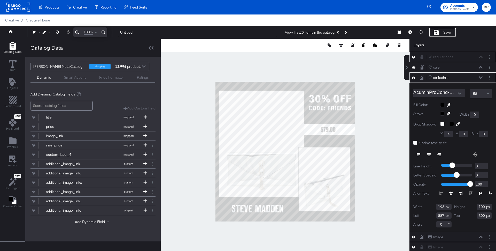
type input "177"
type input "903"
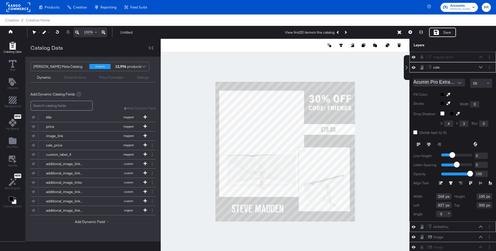
type input "797"
type input "311"
type input "162"
type input "903"
click at [419, 142] on icon at bounding box center [419, 144] width 4 height 4
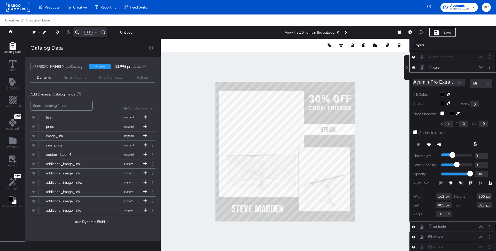
type input "318"
click at [482, 55] on div "regular price regular price" at bounding box center [455, 57] width 55 height 6
type input "697"
type input "311"
click at [480, 66] on icon at bounding box center [481, 67] width 4 height 2
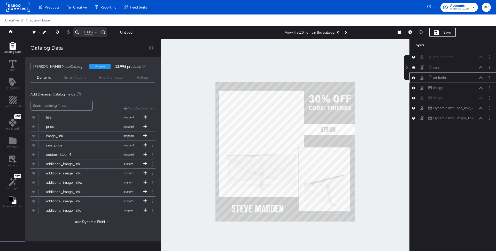
click at [481, 76] on icon at bounding box center [481, 77] width 4 height 3
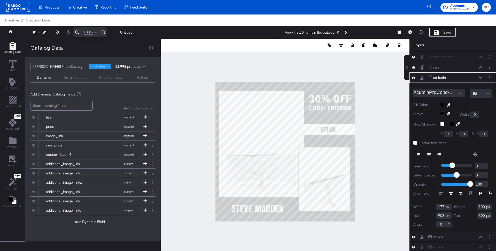
type input "875"
type input "331"
type input "884"
type input "889"
type input "318"
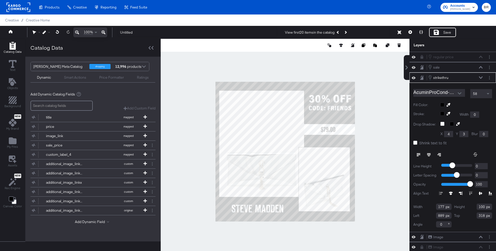
click at [483, 213] on input "318" at bounding box center [485, 215] width 16 height 6
type input "311"
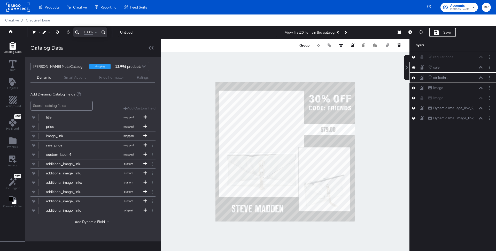
click at [385, 132] on div at bounding box center [285, 151] width 249 height 225
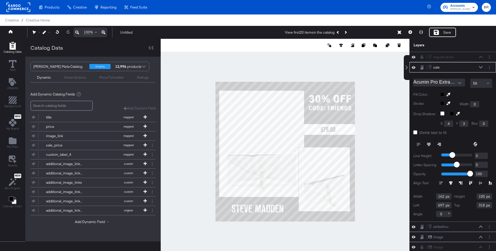
click at [445, 193] on input "162" at bounding box center [444, 196] width 16 height 6
type input "168"
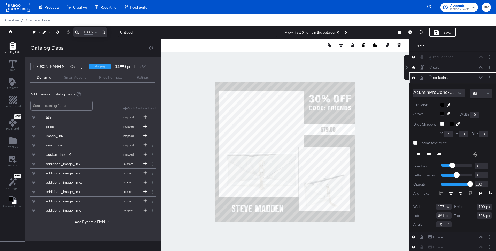
type input "892"
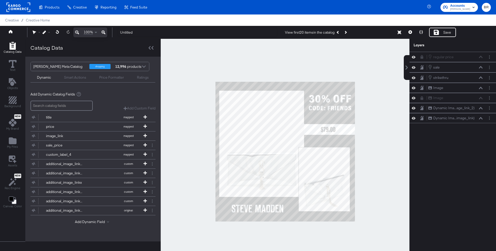
click at [365, 138] on div at bounding box center [285, 151] width 249 height 225
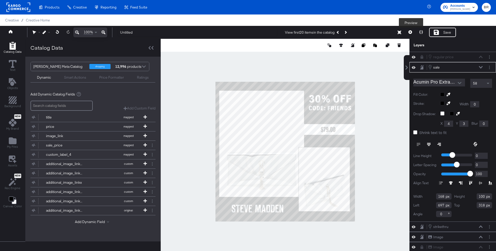
click at [409, 33] on button at bounding box center [410, 32] width 11 height 9
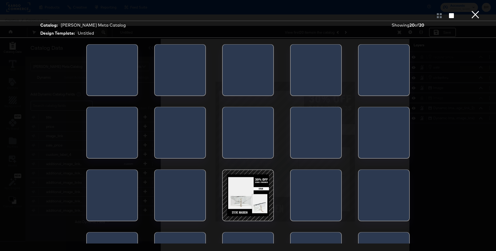
click at [473, 10] on button "×" at bounding box center [475, 5] width 10 height 10
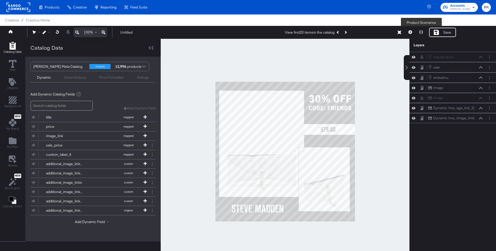
click at [418, 31] on button at bounding box center [421, 32] width 11 height 9
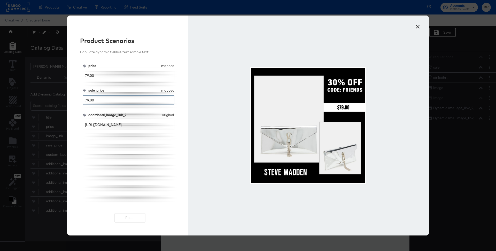
drag, startPoint x: 87, startPoint y: 100, endPoint x: 83, endPoint y: 100, distance: 3.1
click at [83, 100] on input "79.00" at bounding box center [129, 100] width 92 height 10
type input "49.00"
click at [415, 27] on button "×" at bounding box center [417, 25] width 9 height 9
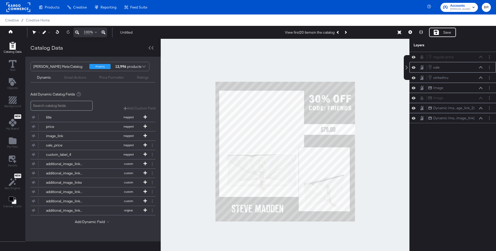
click at [482, 67] on icon at bounding box center [481, 67] width 4 height 3
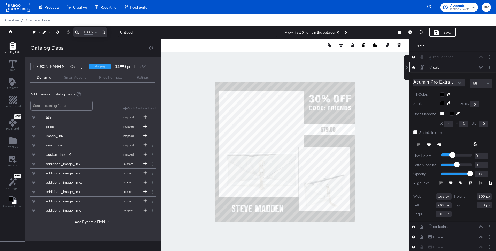
click at [438, 144] on icon at bounding box center [440, 144] width 4 height 1
click at [481, 66] on icon at bounding box center [481, 67] width 4 height 2
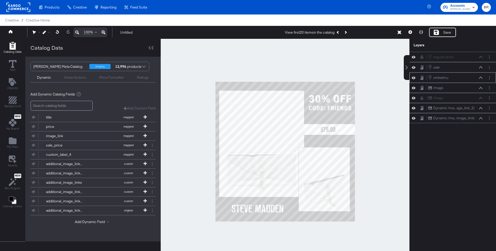
click at [482, 77] on icon at bounding box center [481, 77] width 4 height 3
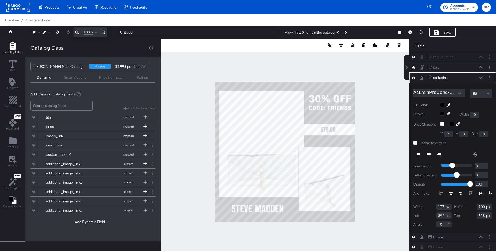
click at [419, 154] on icon at bounding box center [419, 154] width 4 height 1
click at [421, 32] on icon at bounding box center [421, 32] width 4 height 4
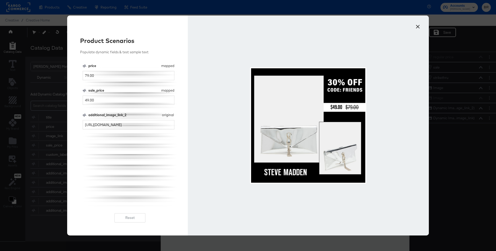
click at [419, 24] on button "×" at bounding box center [417, 25] width 9 height 9
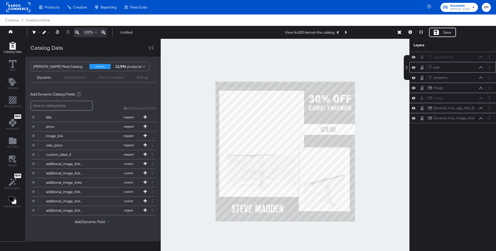
click at [482, 67] on icon at bounding box center [481, 67] width 4 height 2
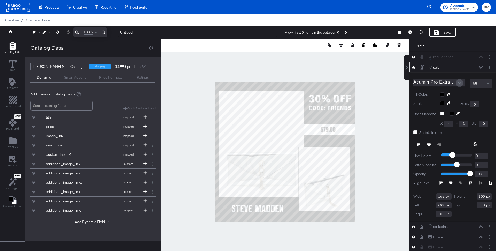
click at [460, 81] on icon "Open" at bounding box center [460, 83] width 4 height 4
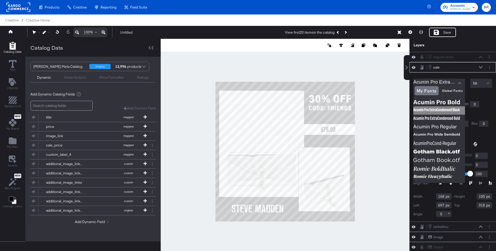
click at [441, 110] on img at bounding box center [440, 110] width 52 height 8
type input "Acumin Pro ExtraCondensed Black"
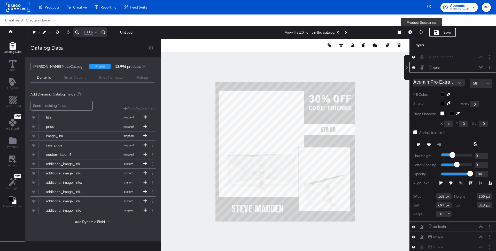
click at [419, 33] on button at bounding box center [421, 32] width 11 height 9
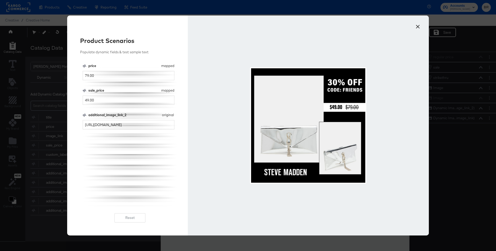
click at [418, 25] on button "×" at bounding box center [417, 25] width 9 height 9
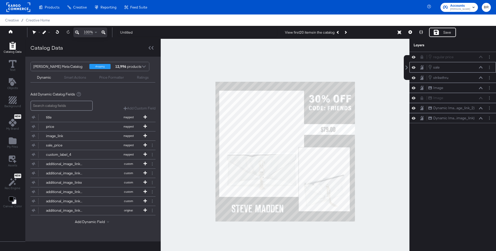
click at [482, 66] on icon at bounding box center [481, 67] width 4 height 3
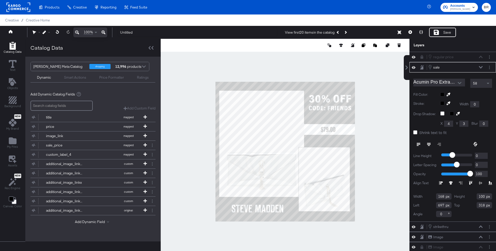
click at [484, 80] on div "58" at bounding box center [481, 83] width 21 height 9
click at [418, 34] on button at bounding box center [421, 32] width 11 height 9
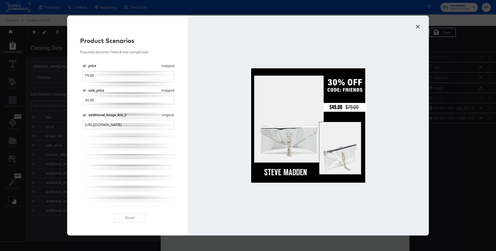
click at [418, 23] on button "×" at bounding box center [417, 25] width 9 height 9
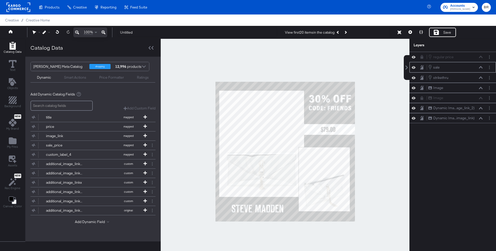
click at [482, 66] on icon at bounding box center [481, 67] width 4 height 3
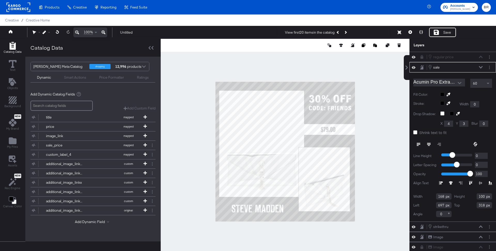
type input "319"
click at [422, 30] on button at bounding box center [421, 32] width 11 height 9
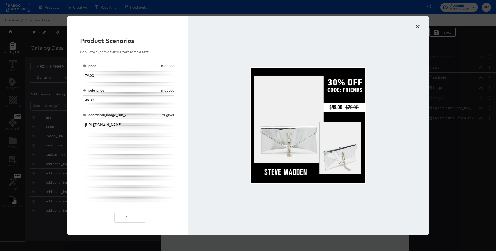
click at [420, 28] on button "×" at bounding box center [417, 25] width 9 height 9
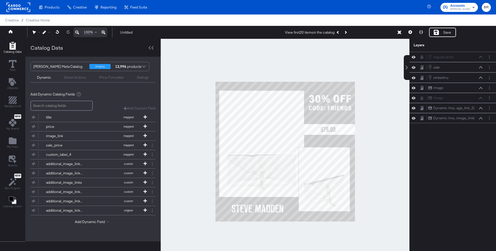
drag, startPoint x: 440, startPoint y: 34, endPoint x: 232, endPoint y: 38, distance: 208.6
click at [232, 38] on div "100% Untitled View first 20 items in the catalog Resize Save Preview" at bounding box center [248, 32] width 496 height 13
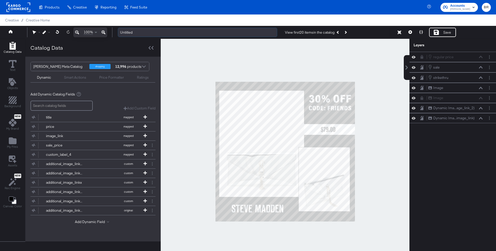
click at [198, 33] on input "Untitled" at bounding box center [197, 33] width 159 height 10
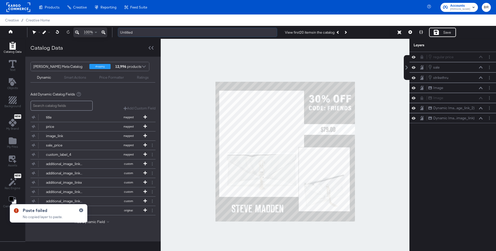
click at [204, 32] on input "Untitled" at bounding box center [197, 33] width 159 height 10
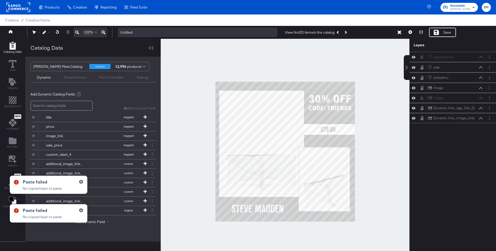
click at [204, 32] on input "Untitled" at bounding box center [197, 33] width 159 height 10
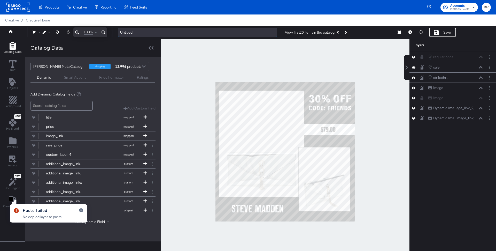
click at [204, 32] on input "Untitled" at bounding box center [197, 33] width 159 height 10
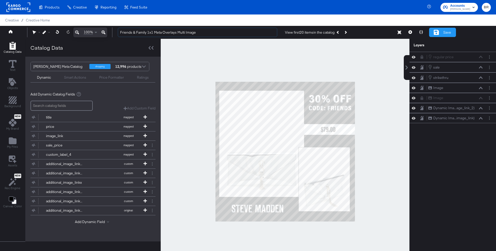
type input "Friends & Family 1x1 Meta Overlays Multi Image"
click at [433, 35] on div "Save" at bounding box center [442, 32] width 27 height 9
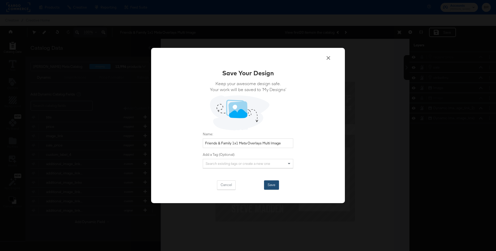
click at [275, 182] on button "Save" at bounding box center [271, 184] width 15 height 9
